Goal: Find specific fact: Find specific fact

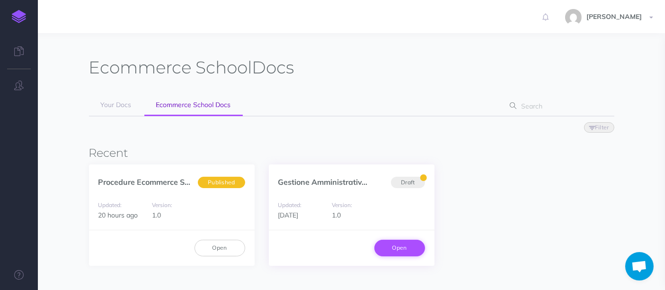
click at [379, 247] on link "Open" at bounding box center [399, 247] width 51 height 16
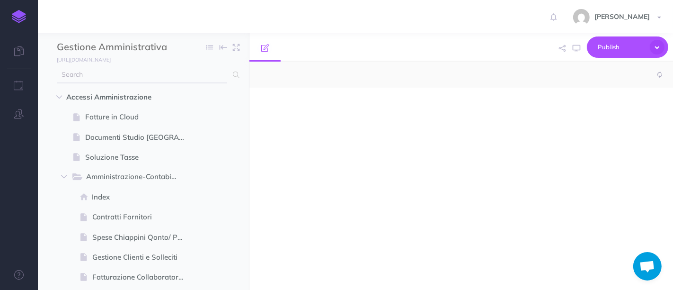
click at [107, 73] on input "text" at bounding box center [142, 74] width 170 height 17
type input "nexi"
select select "null"
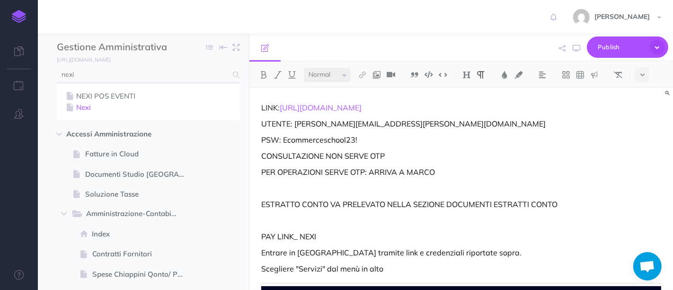
type input "nexi"
click at [98, 103] on link "Nexi" at bounding box center [148, 107] width 168 height 11
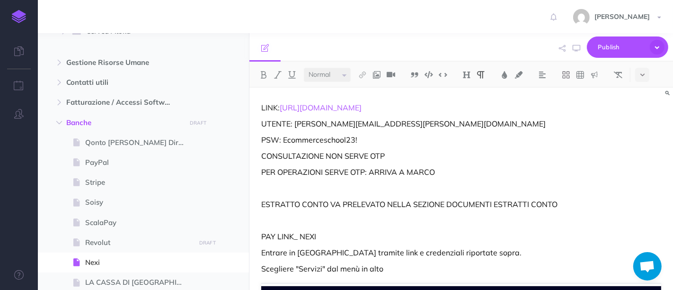
scroll to position [852, 0]
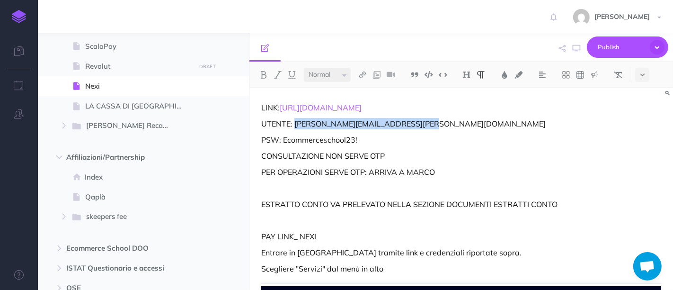
drag, startPoint x: 430, startPoint y: 123, endPoint x: 294, endPoint y: 122, distance: 135.8
click at [294, 122] on p "UTENTE: [PERSON_NAME][EMAIL_ADDRESS][PERSON_NAME][DOMAIN_NAME]" at bounding box center [461, 123] width 400 height 11
copy p "[PERSON_NAME][EMAIL_ADDRESS][PERSON_NAME][DOMAIN_NAME]"
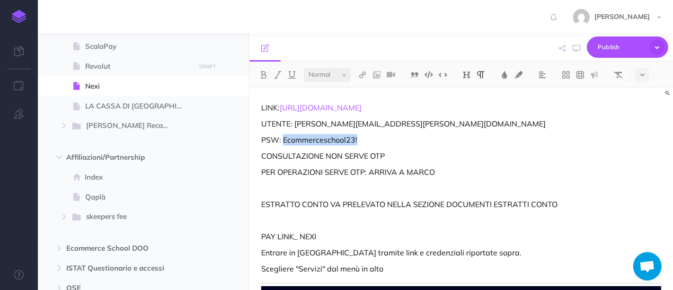
drag, startPoint x: 361, startPoint y: 134, endPoint x: 284, endPoint y: 135, distance: 76.2
click at [284, 135] on p "PSW: Ecommerceschool23!" at bounding box center [461, 139] width 400 height 11
copy p "Ecommerceschool23!"
